Goal: Task Accomplishment & Management: Manage account settings

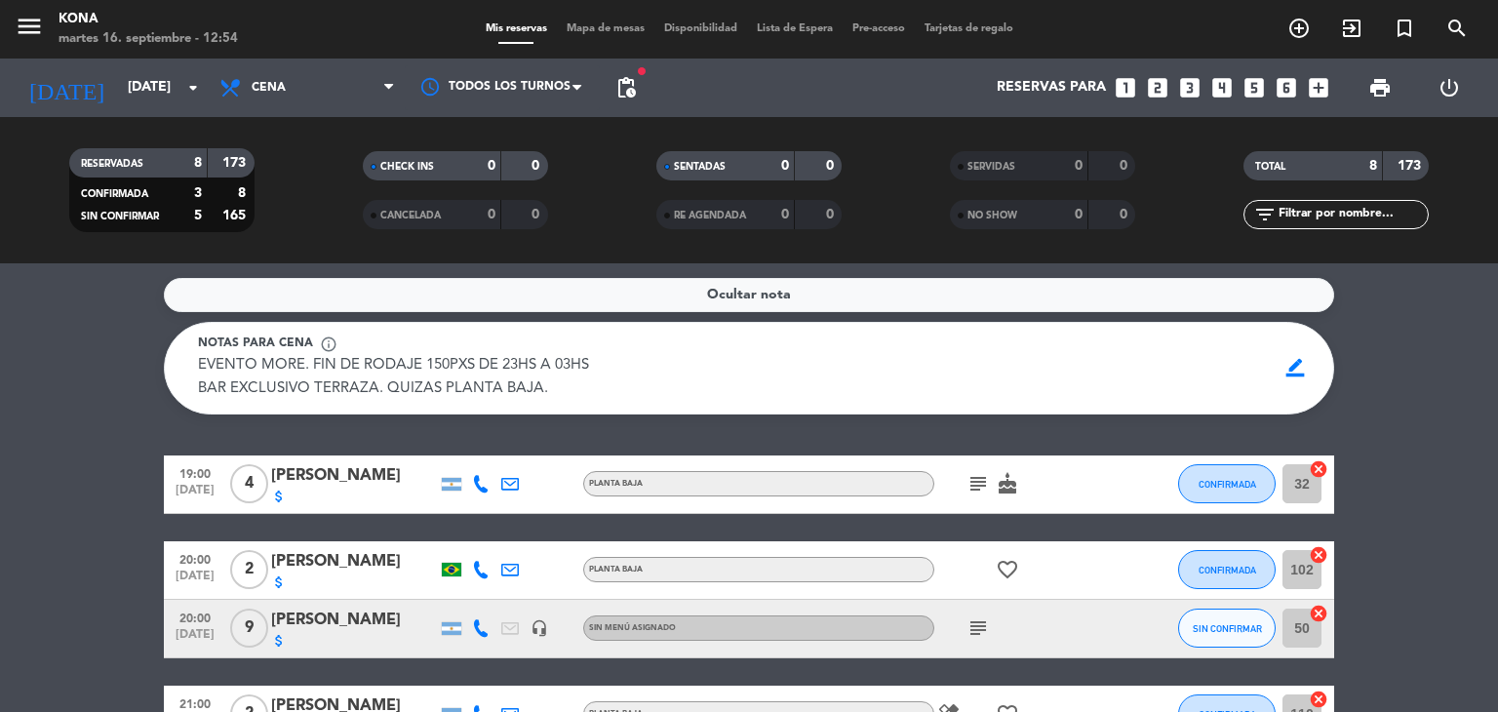
scroll to position [39, 0]
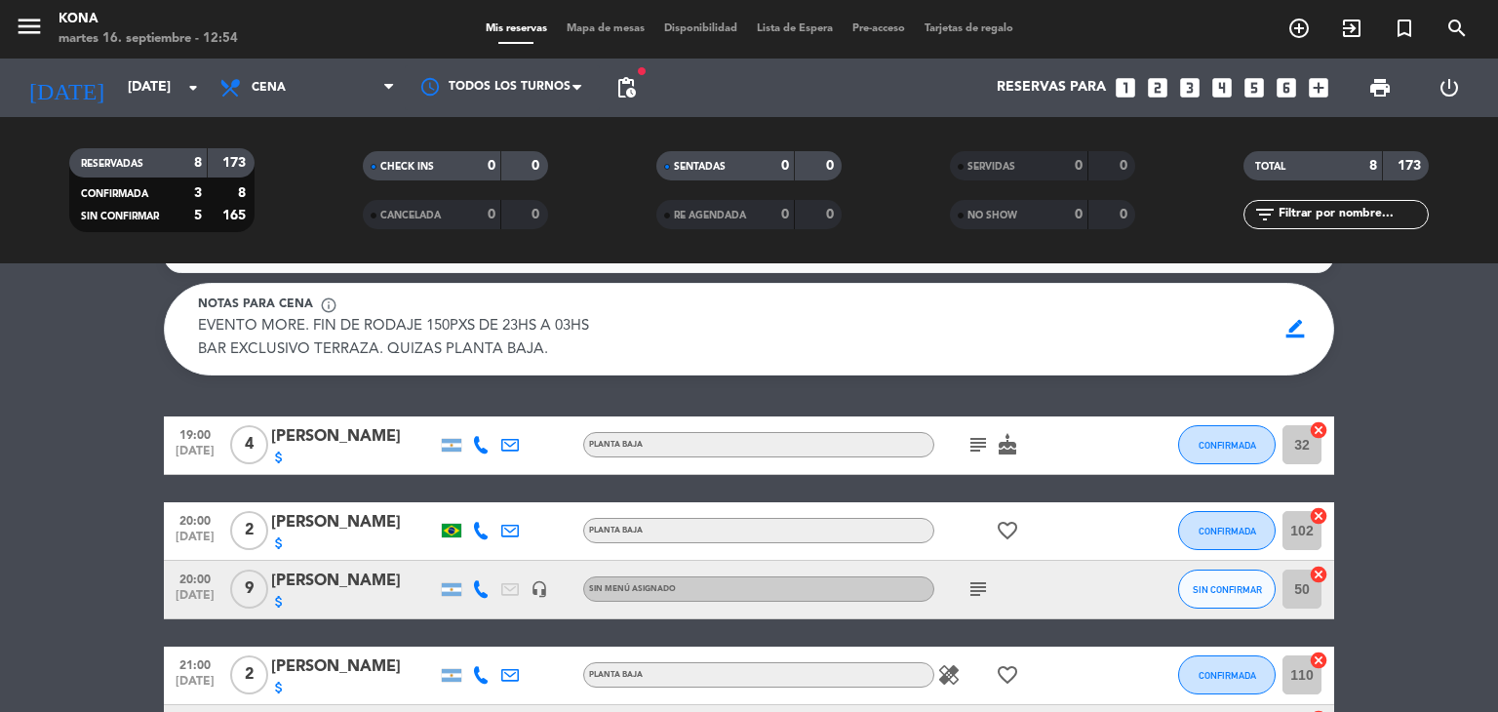
click at [2, 598] on bookings-row "19:00 [DATE] 4 [PERSON_NAME] attach_money PLANTA BAJA subject cake CONFIRMADA 3…" at bounding box center [749, 704] width 1498 height 577
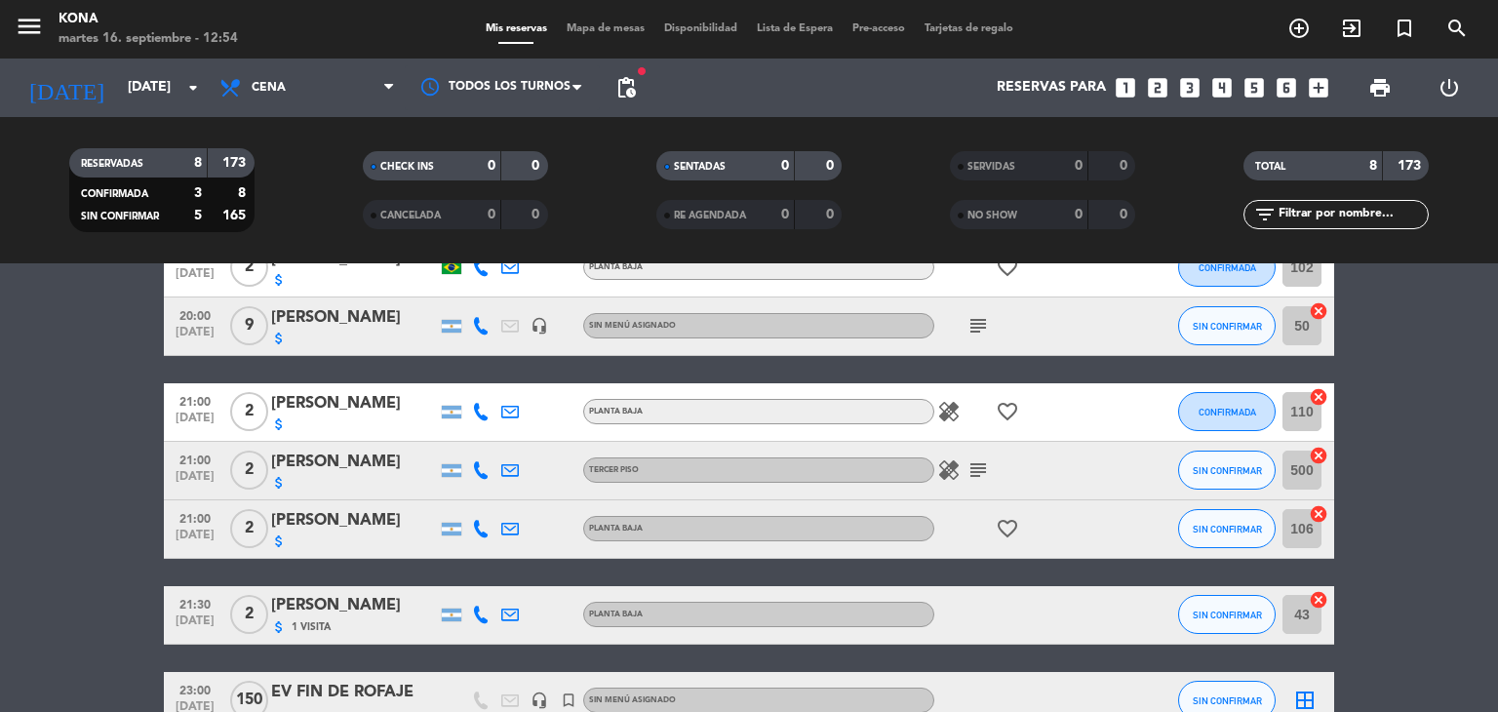
scroll to position [312, 0]
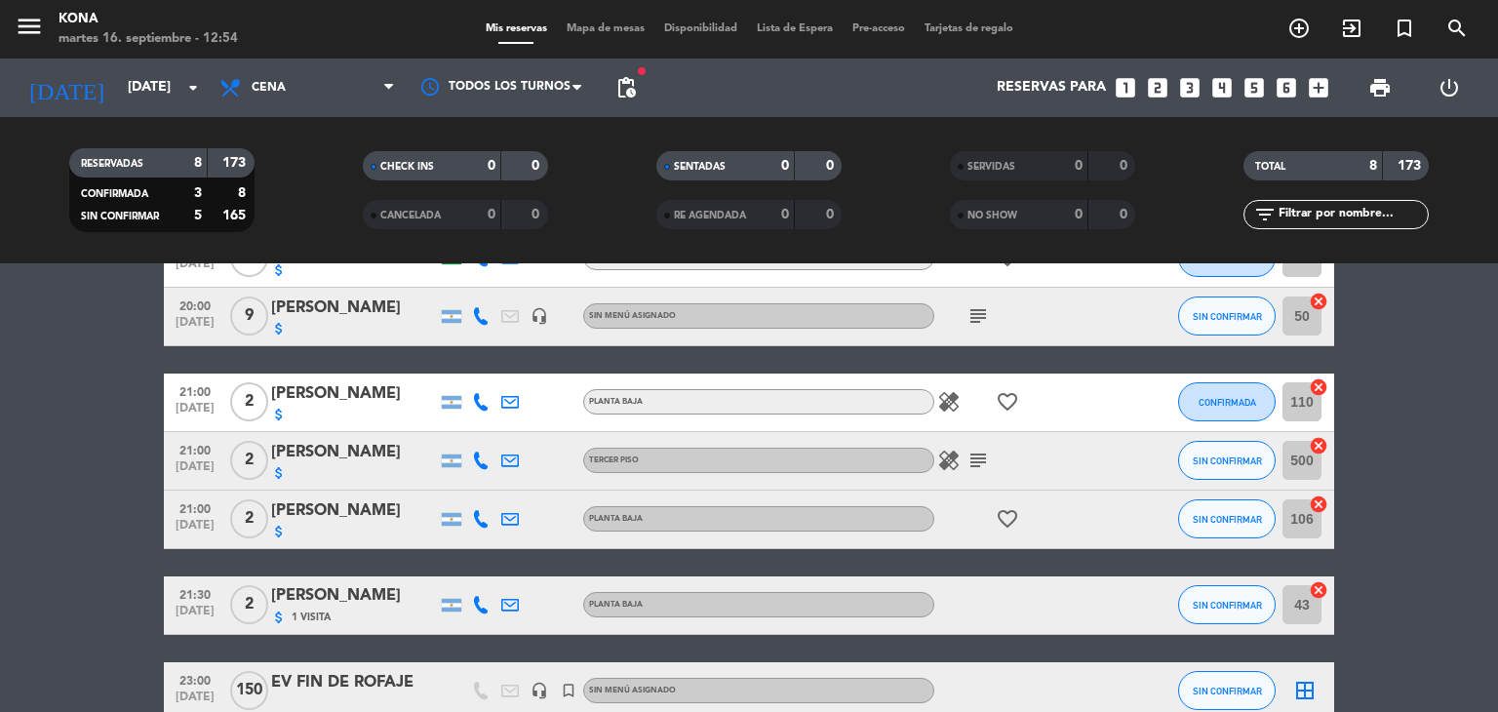
click at [364, 537] on div "attach_money" at bounding box center [354, 532] width 166 height 16
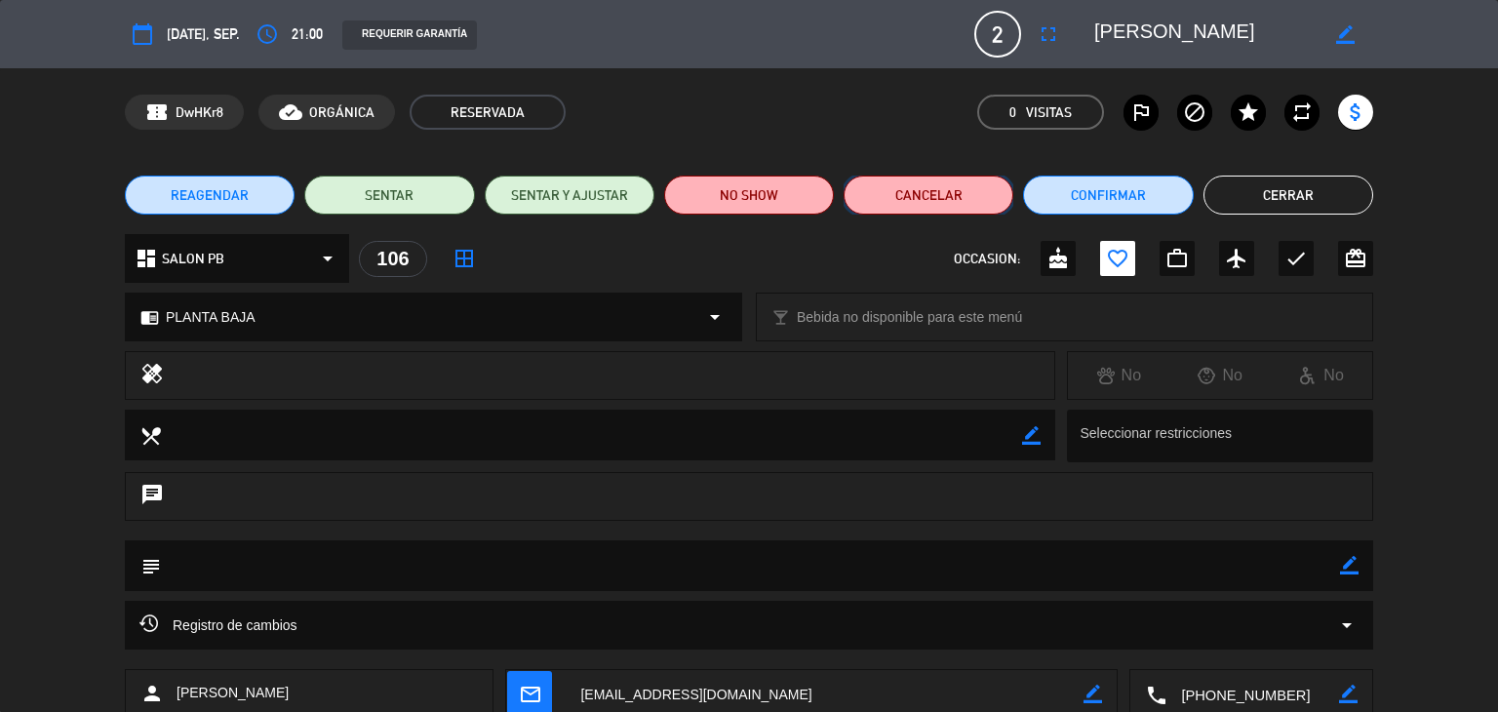
click at [931, 187] on button "Cancelar" at bounding box center [929, 195] width 170 height 39
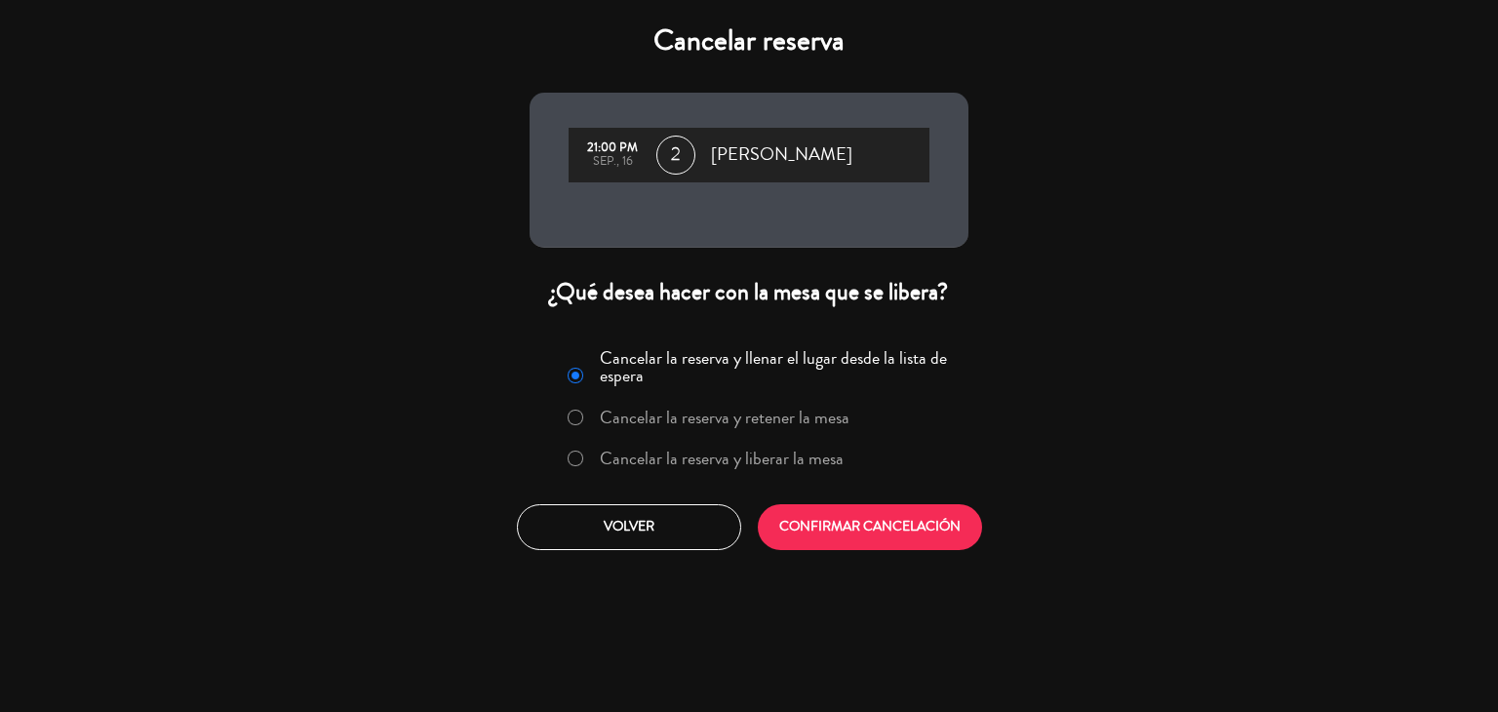
click at [772, 465] on label "Cancelar la reserva y liberar la mesa" at bounding box center [722, 459] width 244 height 18
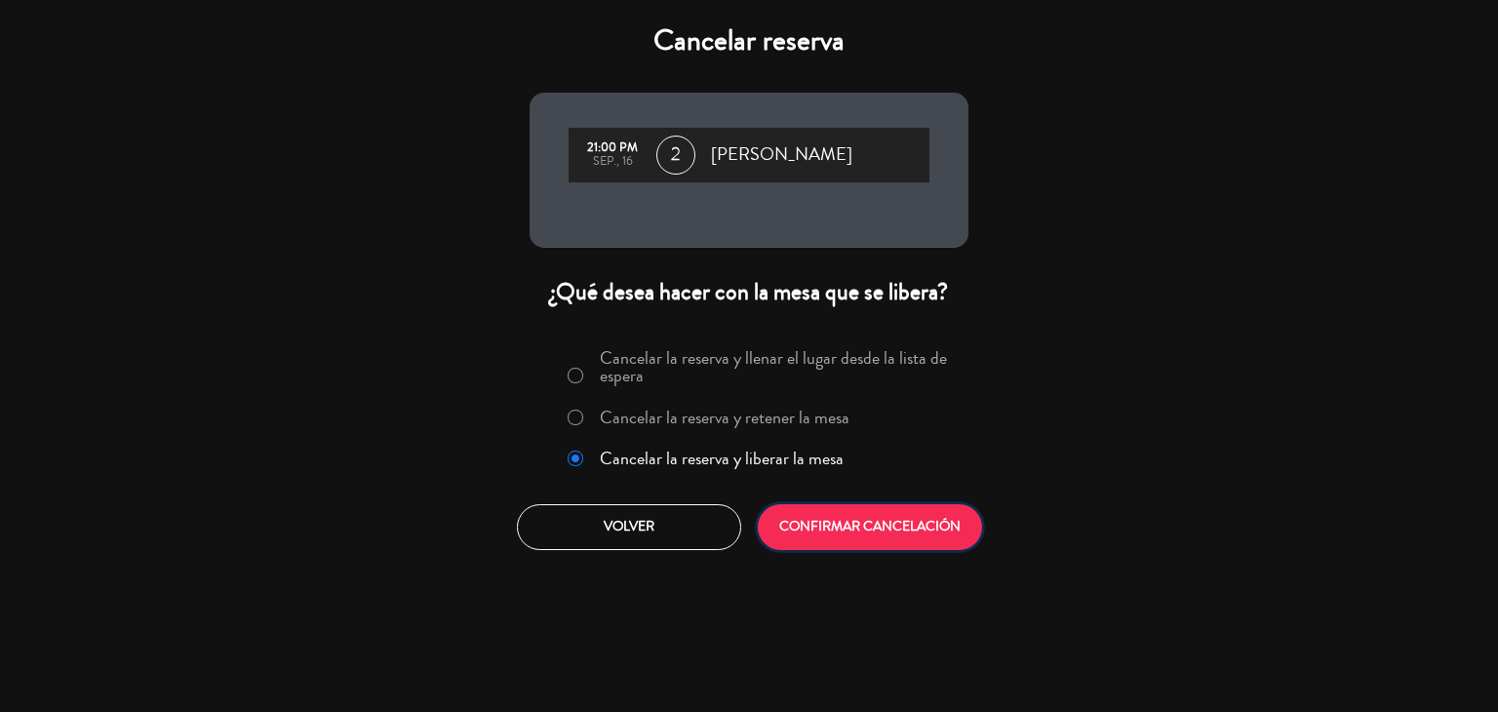
click at [851, 534] on button "CONFIRMAR CANCELACIÓN" at bounding box center [870, 527] width 224 height 46
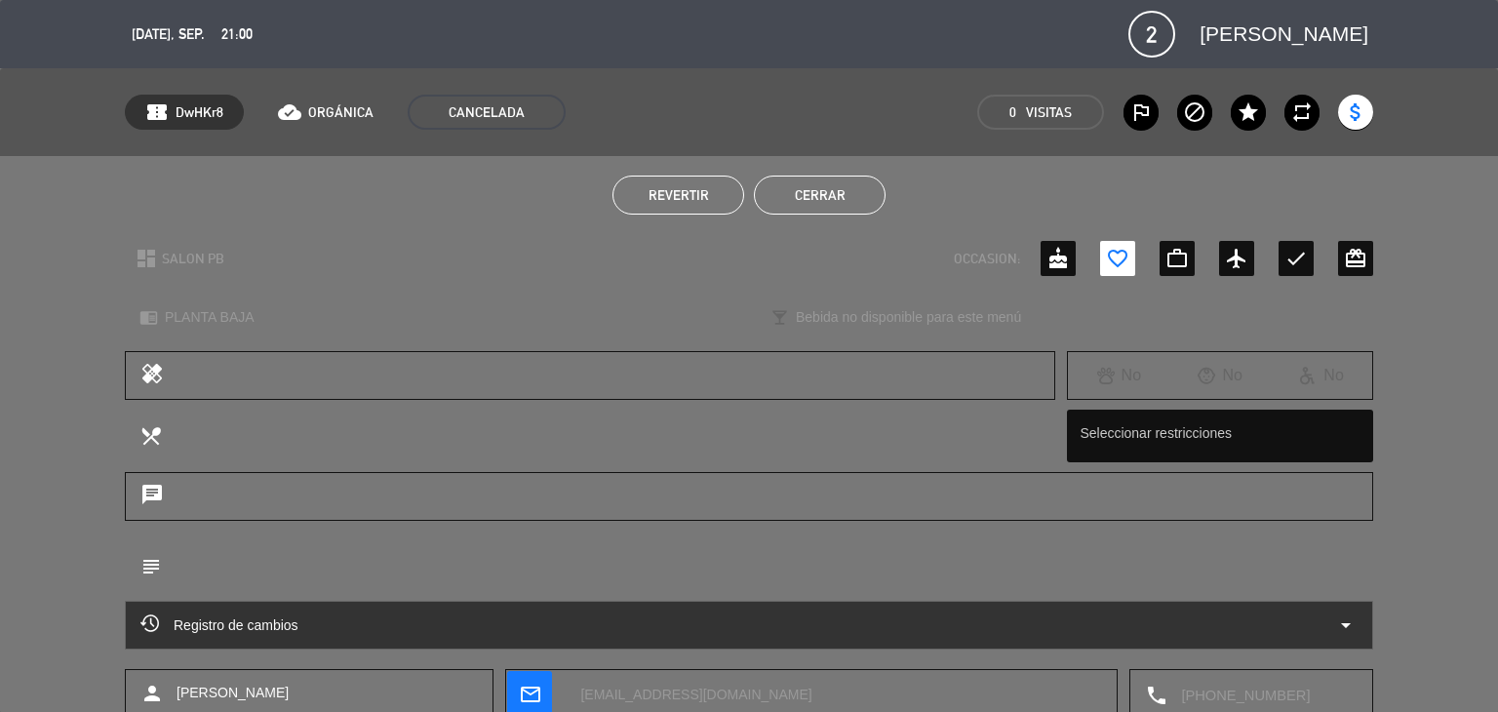
click at [815, 199] on button "Cerrar" at bounding box center [820, 195] width 132 height 39
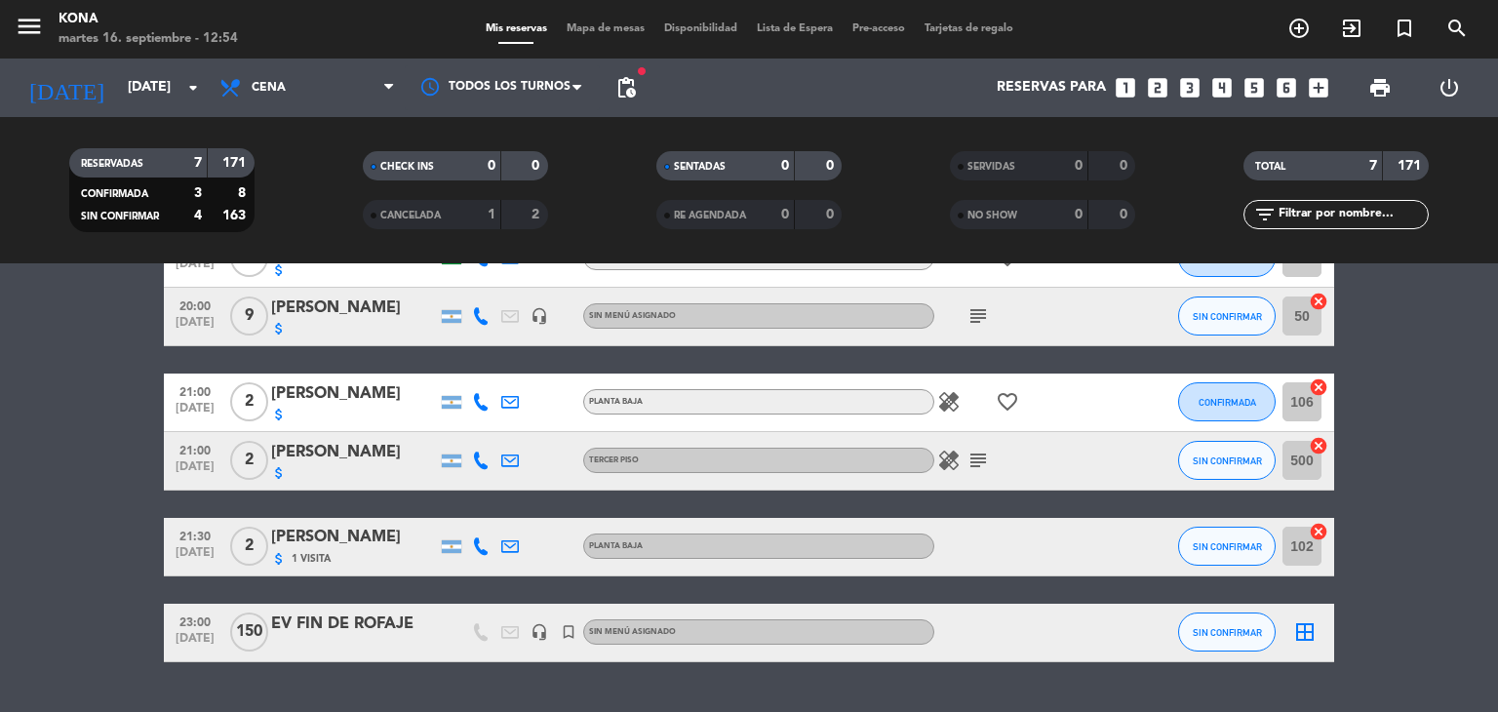
click at [139, 391] on bookings-row "19:00 [DATE] 4 [PERSON_NAME] attach_money PLANTA BAJA subject cake CONFIRMADA 3…" at bounding box center [749, 402] width 1498 height 519
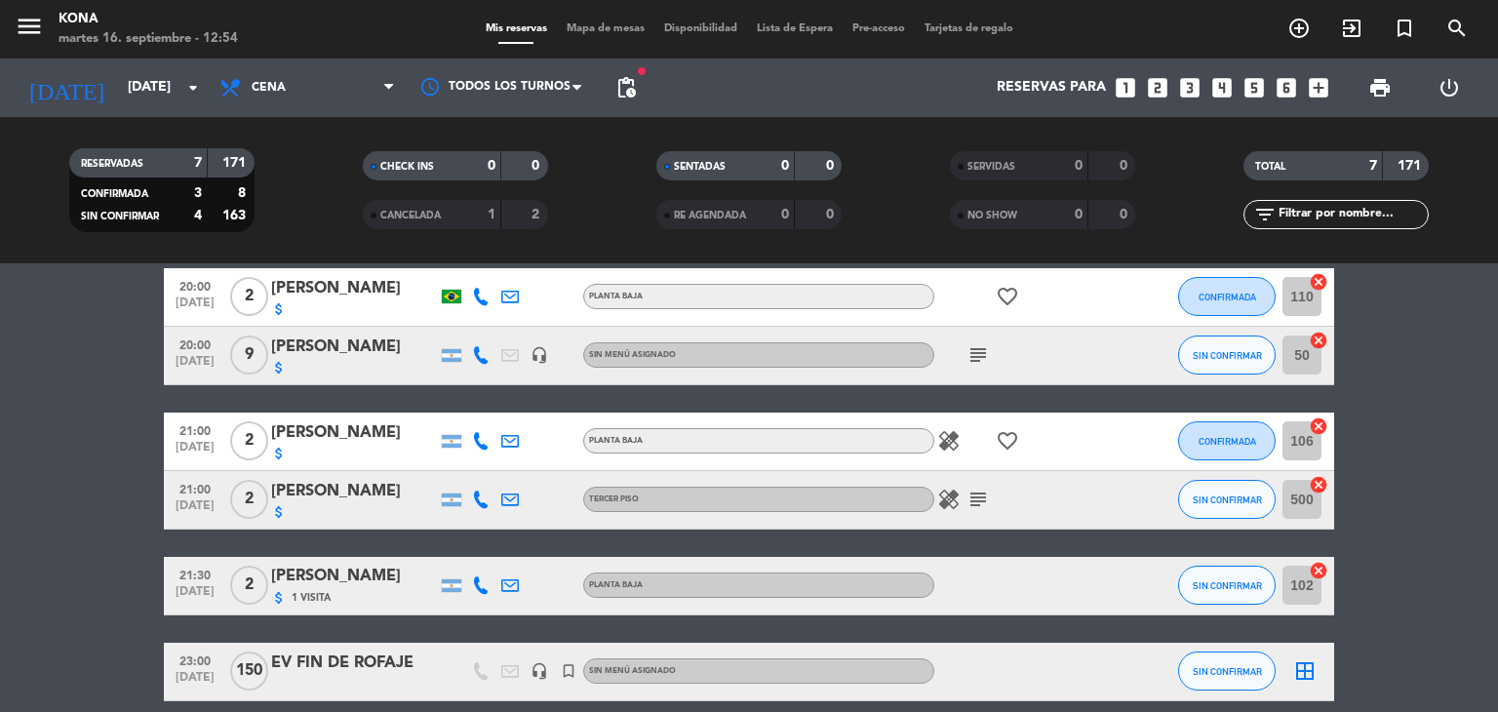
scroll to position [234, 0]
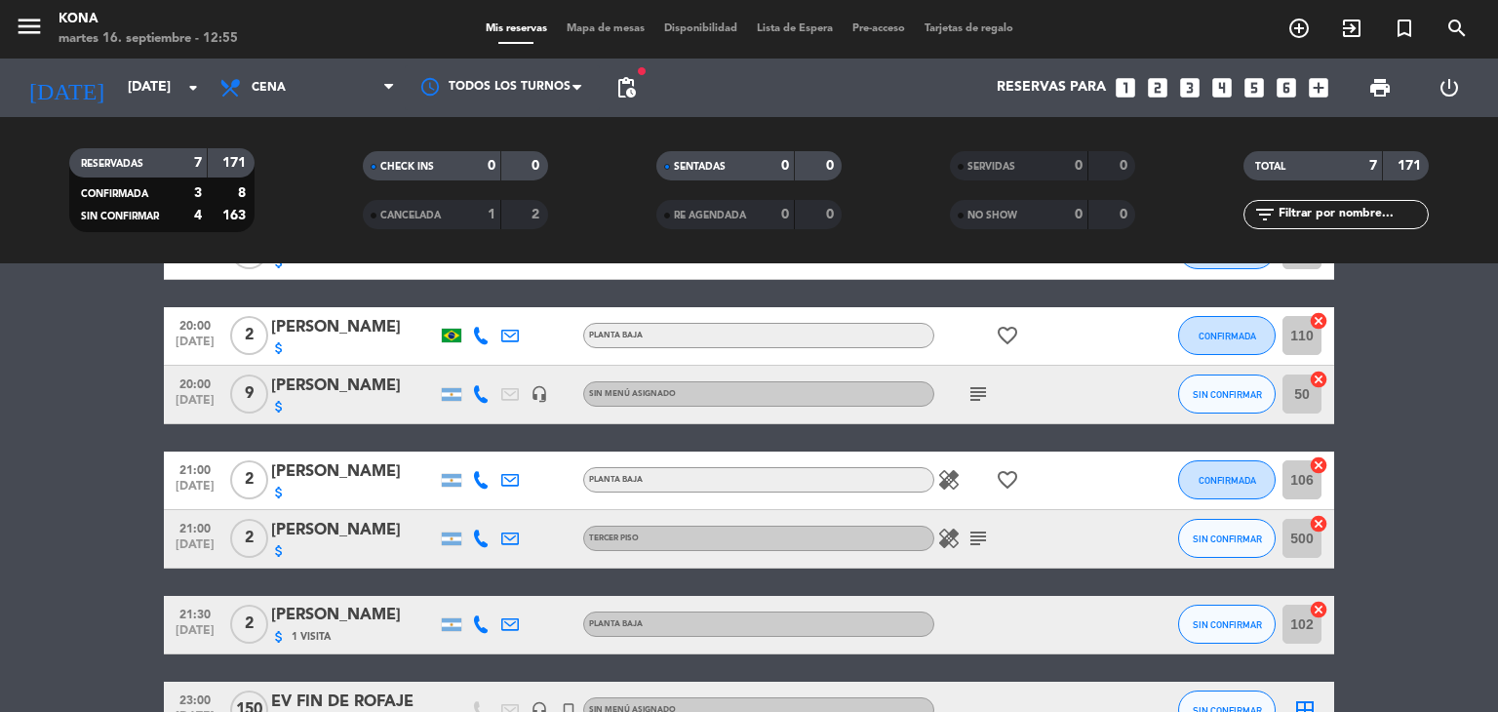
click at [59, 465] on bookings-row "19:00 [DATE] 4 [PERSON_NAME] attach_money PLANTA BAJA subject cake CONFIRMADA 3…" at bounding box center [749, 480] width 1498 height 519
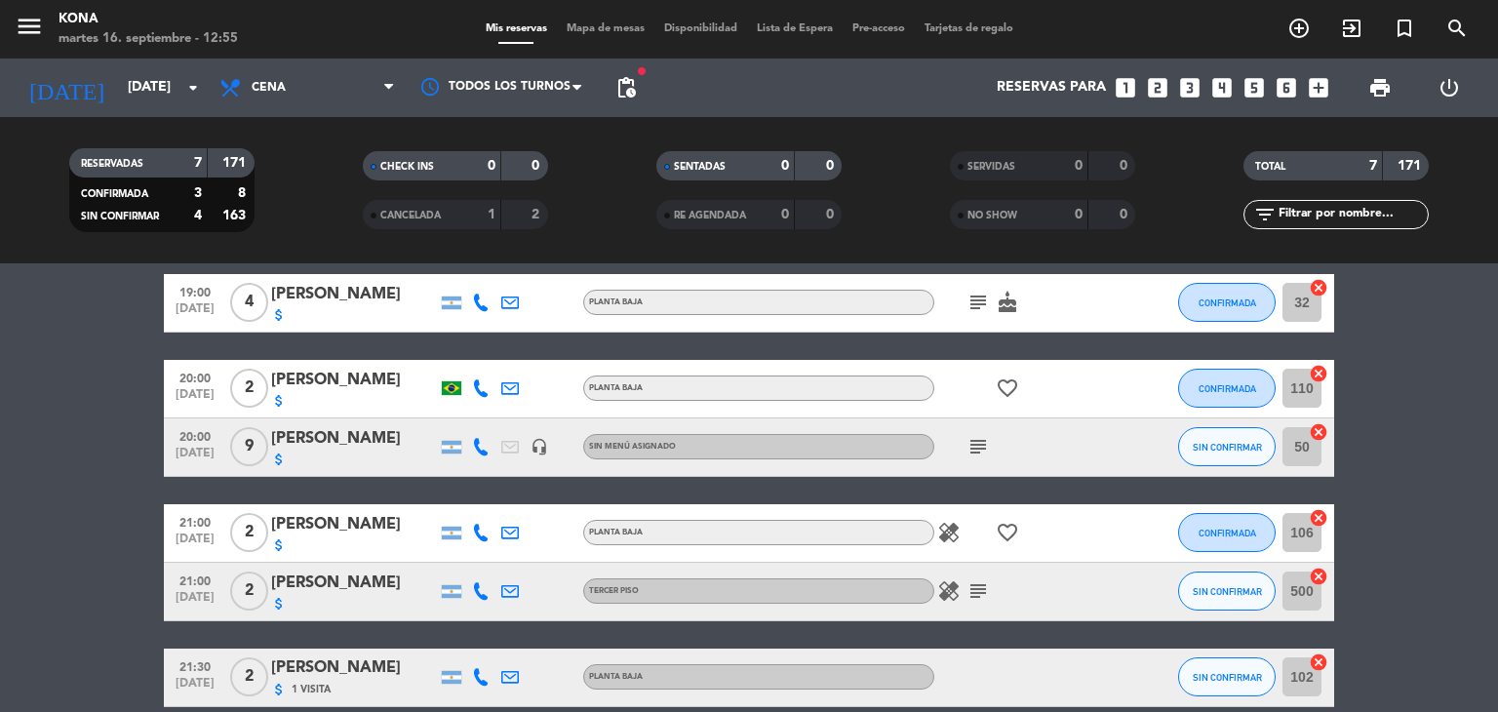
scroll to position [156, 0]
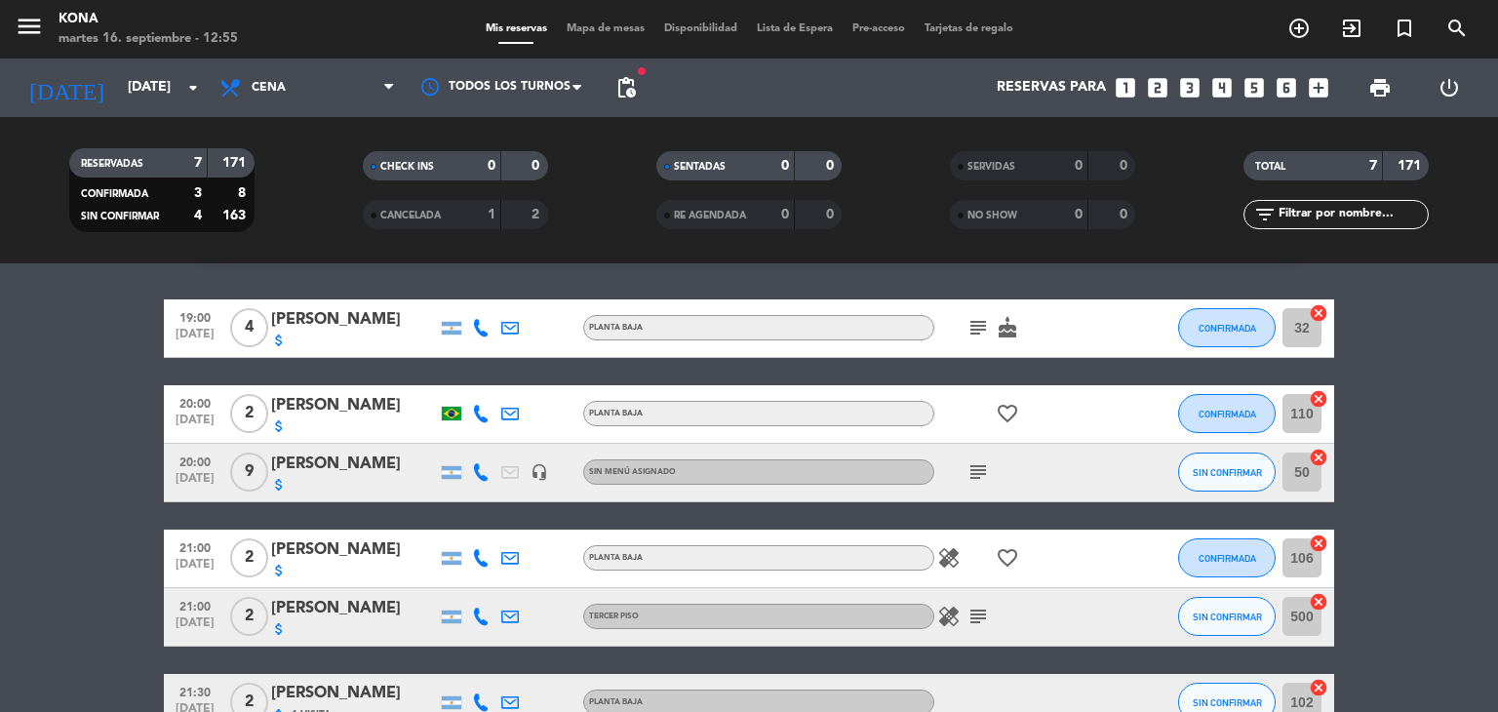
click at [983, 611] on icon "subject" at bounding box center [977, 616] width 23 height 23
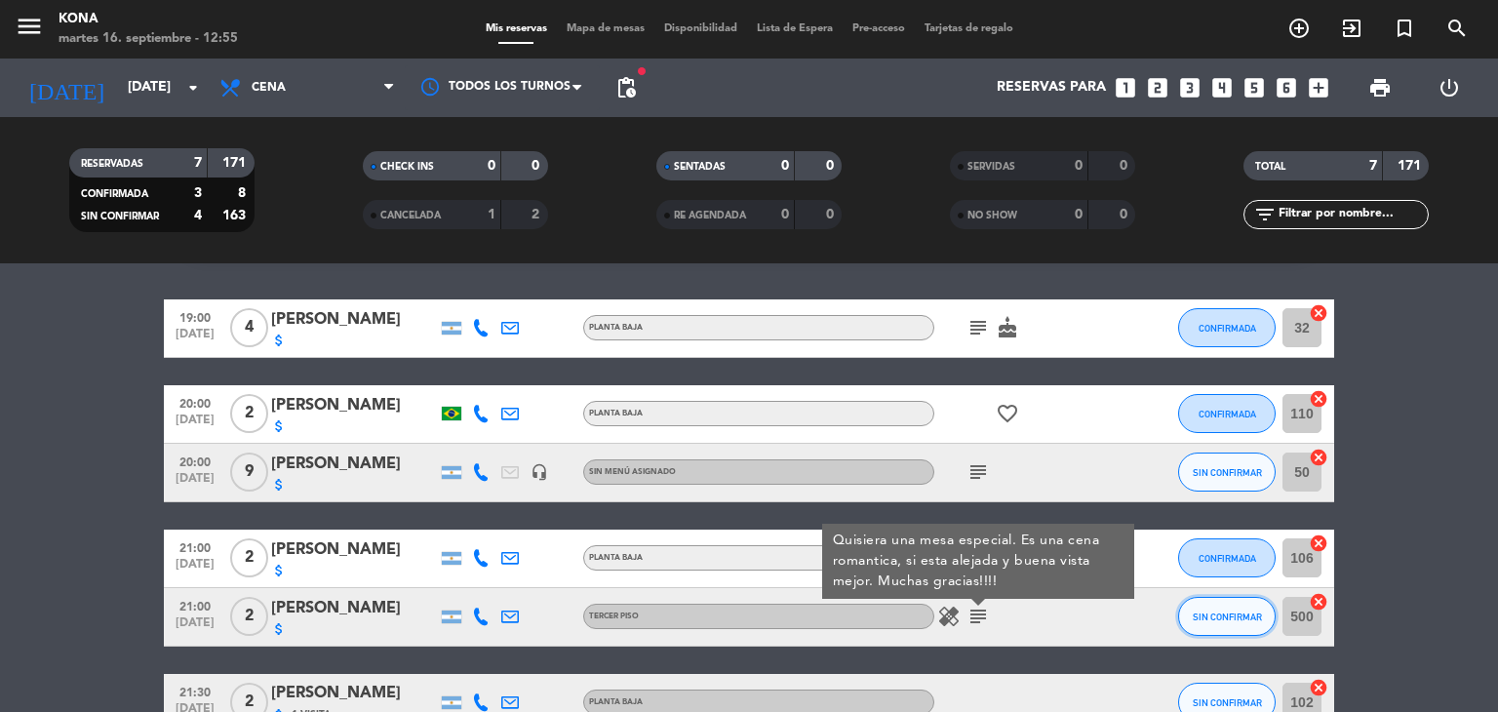
click at [1225, 611] on span "SIN CONFIRMAR" at bounding box center [1227, 616] width 69 height 11
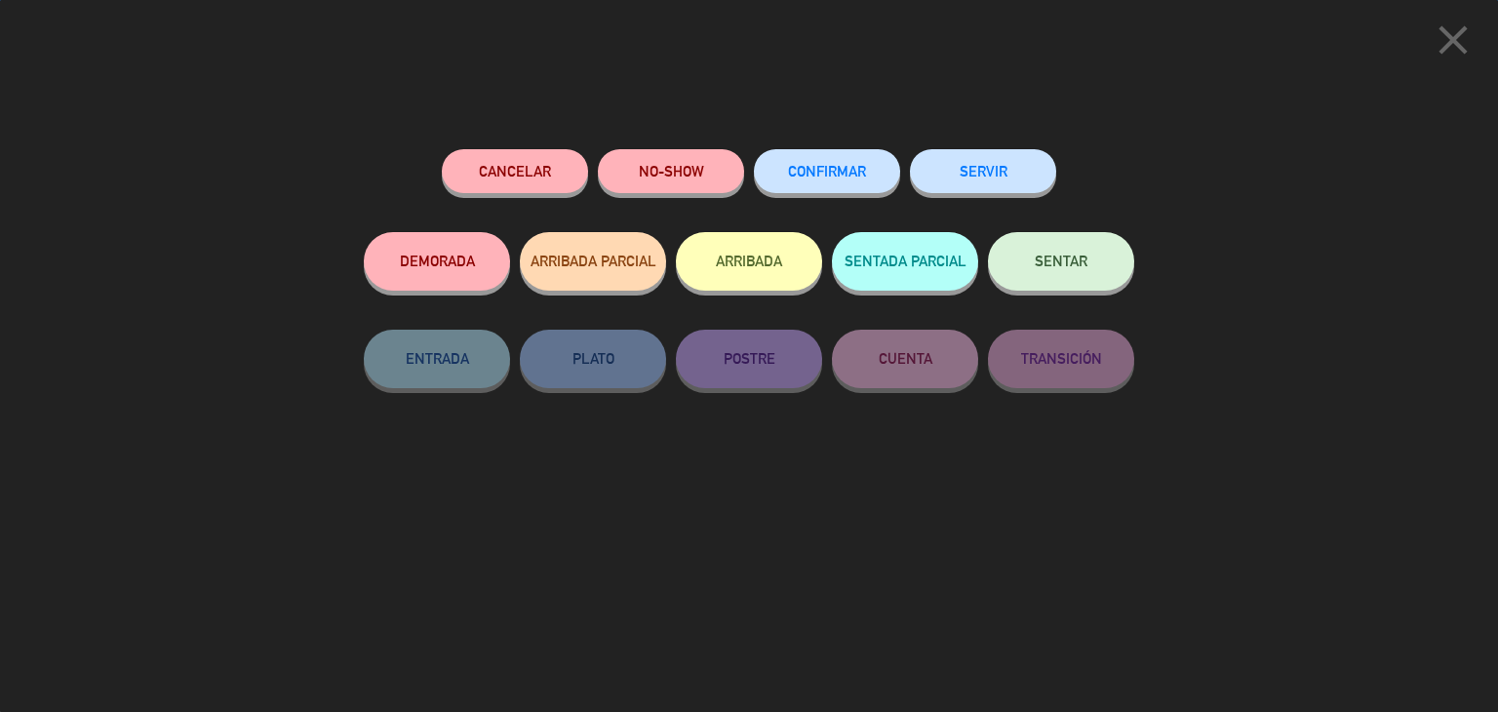
click at [859, 171] on span "CONFIRMAR" at bounding box center [827, 171] width 78 height 17
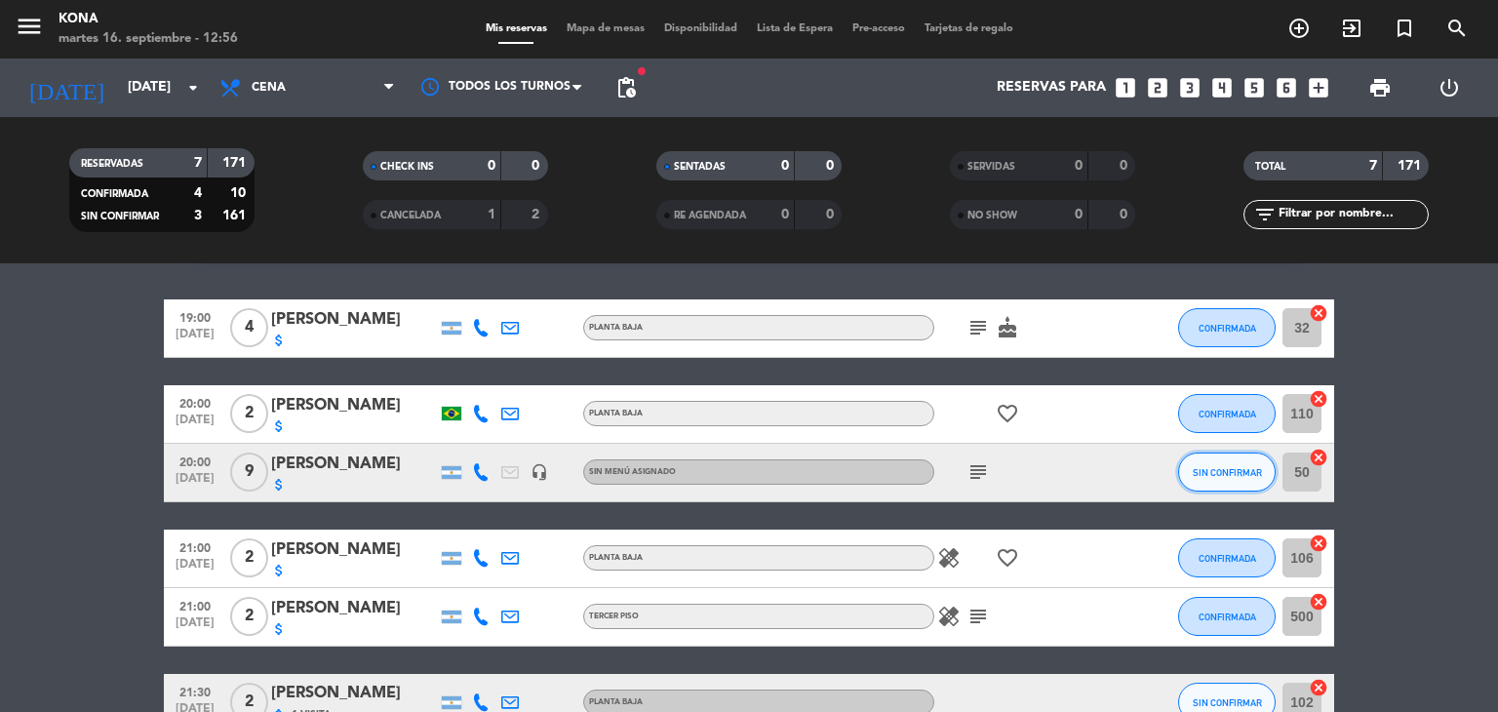
click at [1206, 472] on span "SIN CONFIRMAR" at bounding box center [1227, 472] width 69 height 11
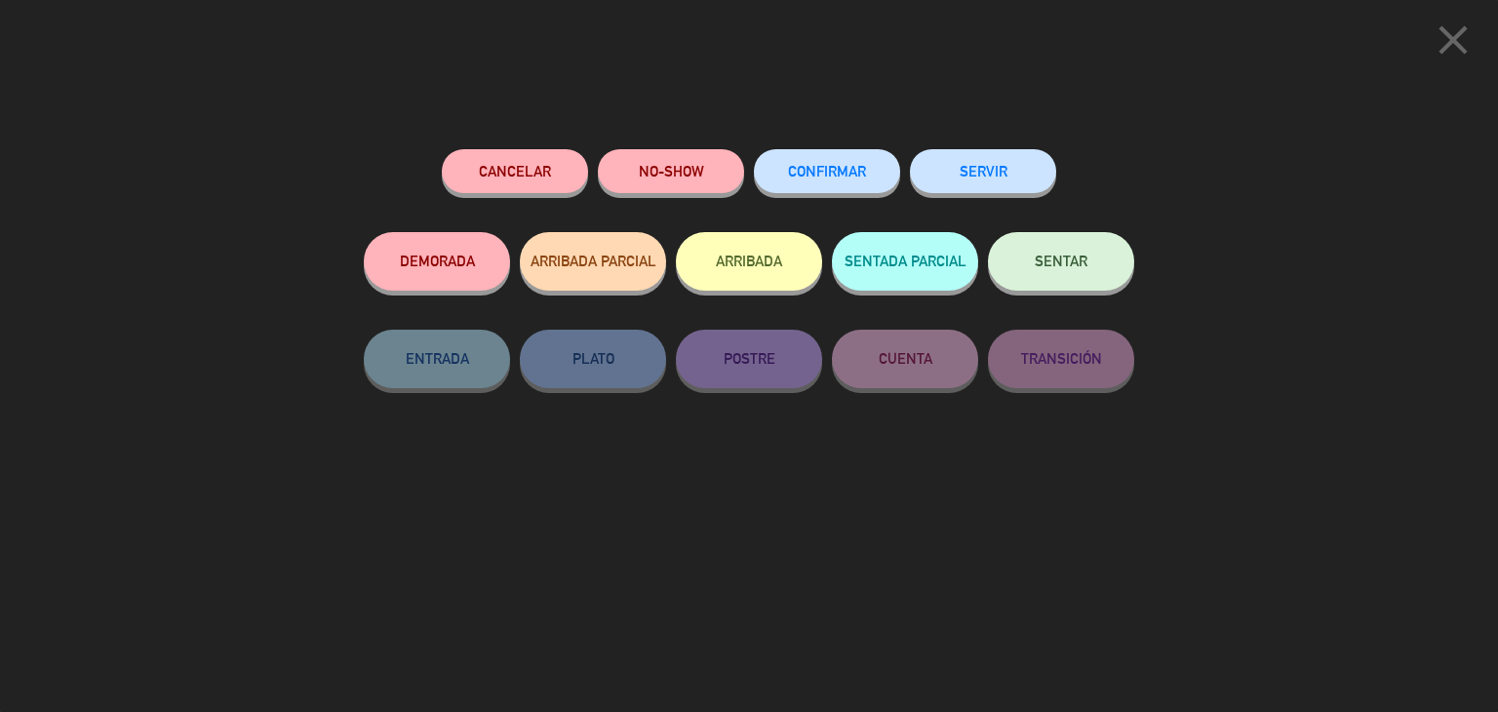
click at [834, 181] on button "CONFIRMAR" at bounding box center [827, 171] width 146 height 44
